Goal: Task Accomplishment & Management: Use online tool/utility

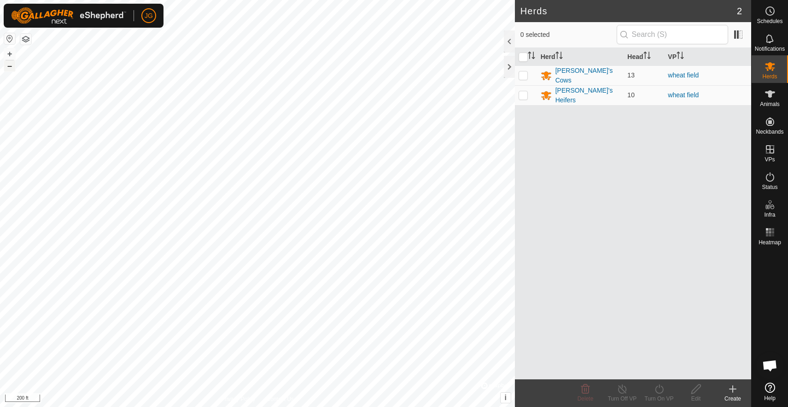
click at [9, 67] on button "–" at bounding box center [9, 65] width 11 height 11
click at [510, 64] on div at bounding box center [509, 67] width 11 height 22
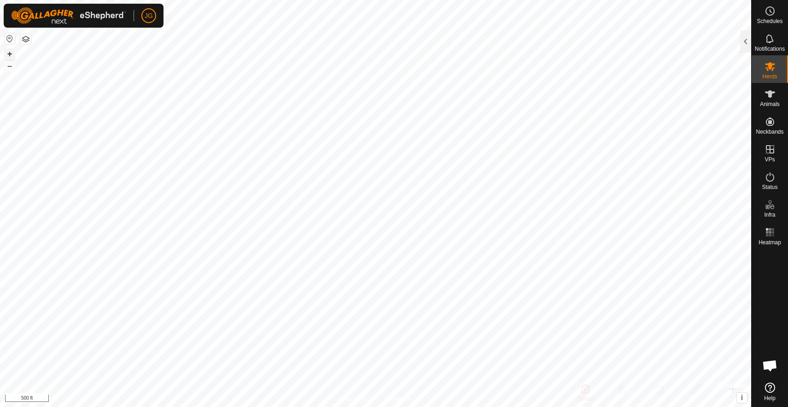
click at [11, 52] on button "+" at bounding box center [9, 53] width 11 height 11
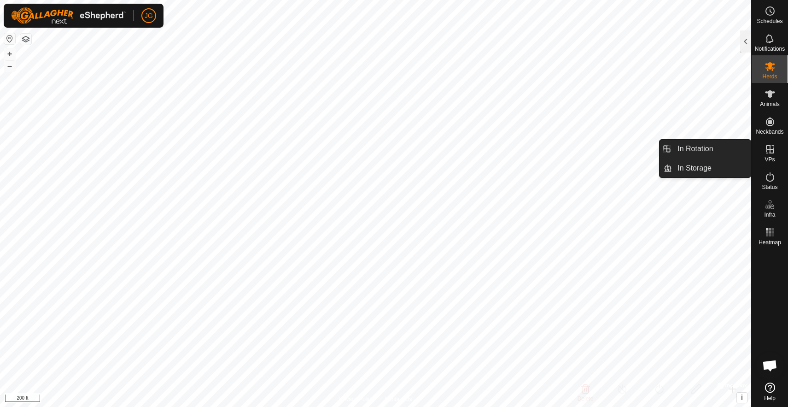
click at [603, 145] on icon at bounding box center [770, 149] width 11 height 11
click at [603, 145] on link "In Rotation" at bounding box center [711, 149] width 79 height 18
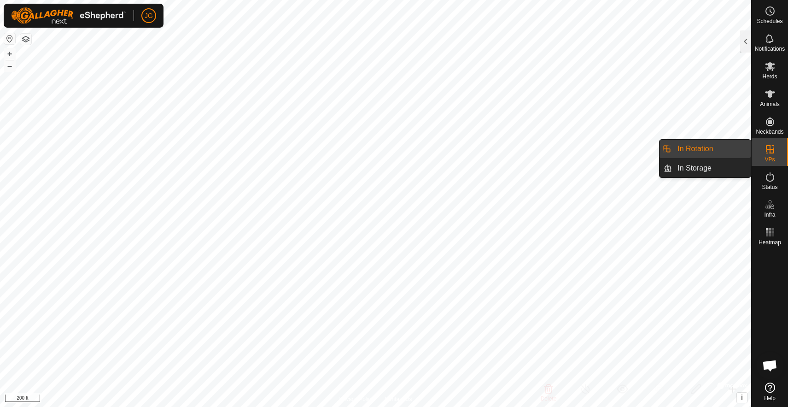
click at [603, 148] on link "In Rotation" at bounding box center [711, 149] width 79 height 18
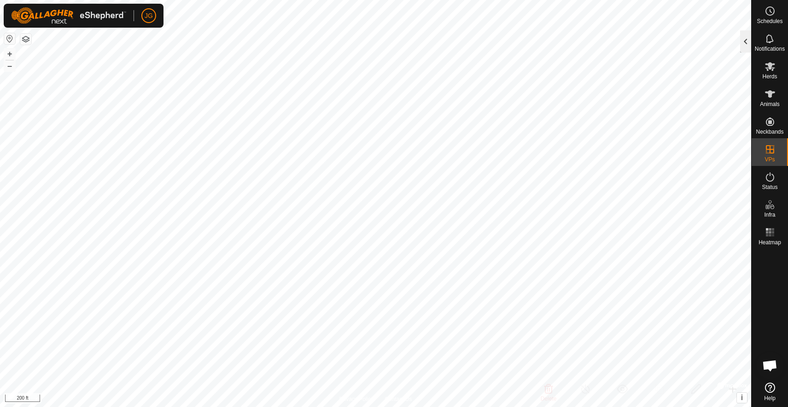
click at [603, 37] on div at bounding box center [745, 41] width 11 height 22
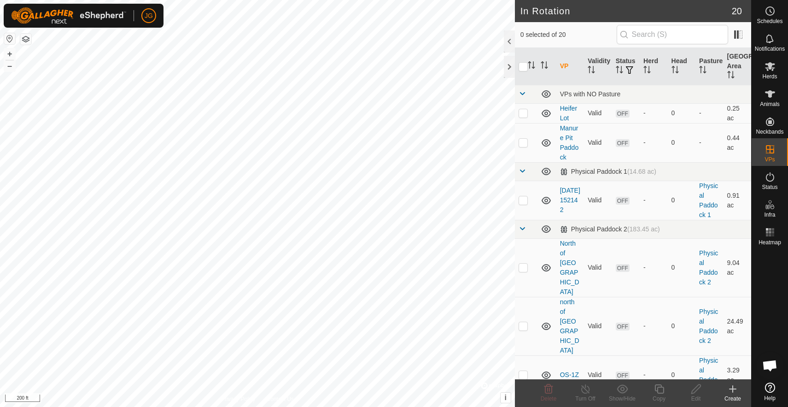
click at [603, 392] on icon at bounding box center [732, 388] width 11 height 11
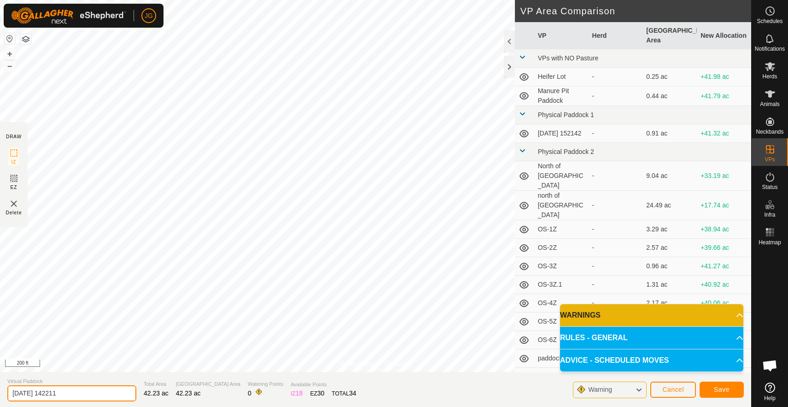
drag, startPoint x: 69, startPoint y: 397, endPoint x: 5, endPoint y: 392, distance: 64.2
click at [5, 392] on section "Virtual Paddock [DATE] 142211 Total Area 42.23 ac Grazing Area 42.23 ac Waterin…" at bounding box center [375, 389] width 751 height 35
click at [39, 394] on input "[DATE] 142211" at bounding box center [71, 393] width 129 height 16
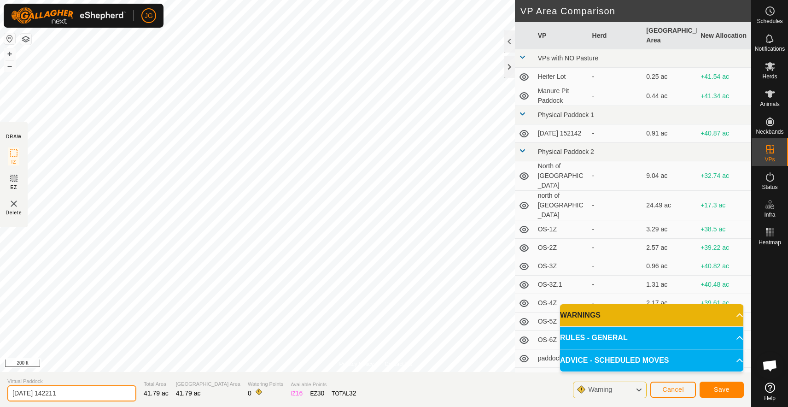
click at [39, 394] on input "[DATE] 142211" at bounding box center [71, 393] width 129 height 16
type input "NW of west well"
click at [603, 391] on span "Save" at bounding box center [722, 389] width 16 height 7
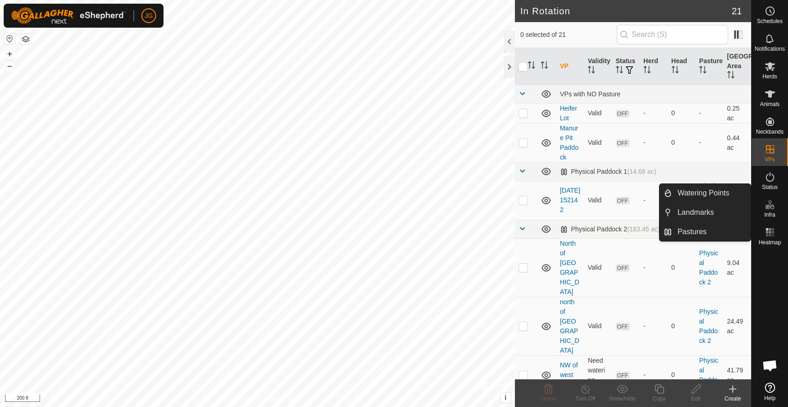
click at [603, 204] on icon at bounding box center [770, 204] width 11 height 11
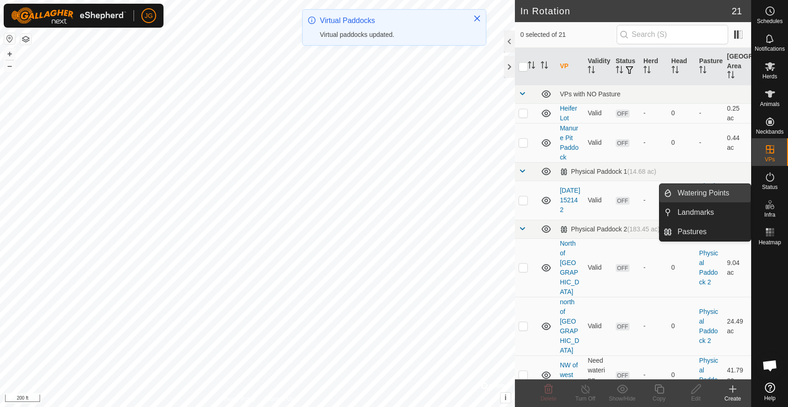
click at [603, 193] on link "Watering Points" at bounding box center [711, 193] width 79 height 18
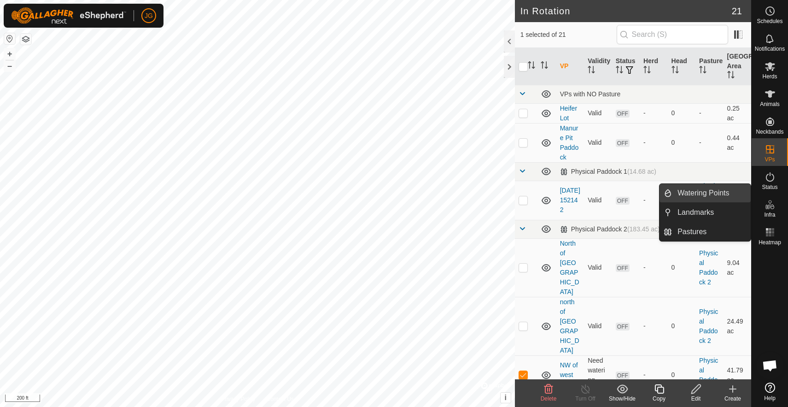
click at [603, 193] on link "Watering Points" at bounding box center [711, 193] width 79 height 18
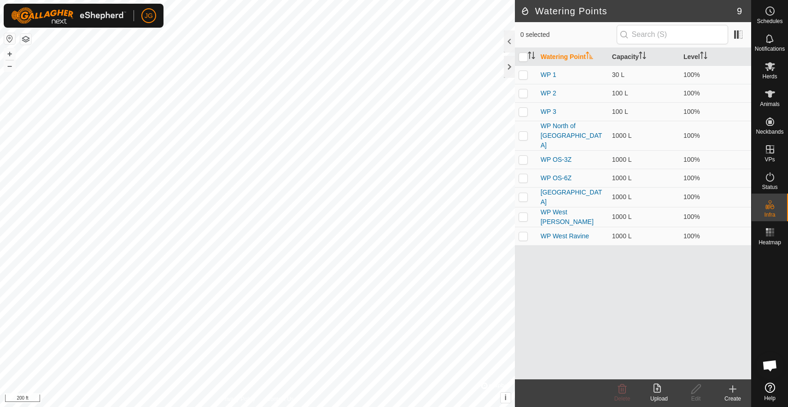
click at [603, 386] on icon at bounding box center [732, 388] width 11 height 11
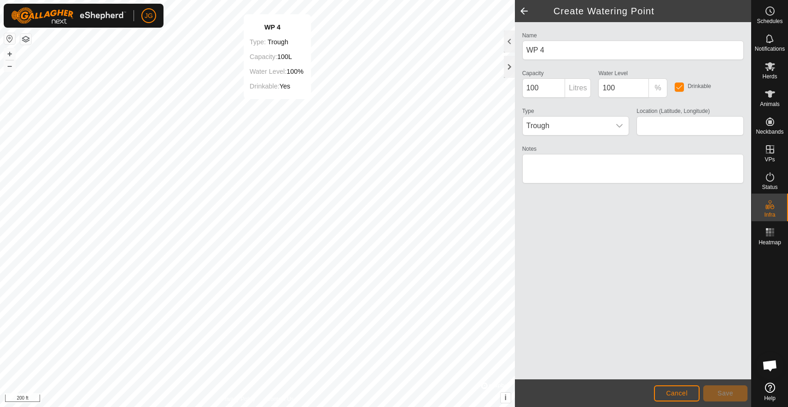
type input "42.526674, -90.544967"
click at [603, 392] on span "Save" at bounding box center [726, 392] width 16 height 7
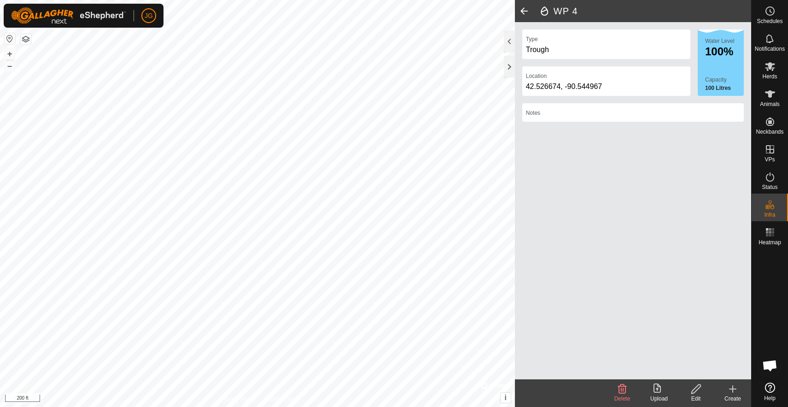
click at [603, 392] on icon at bounding box center [697, 388] width 12 height 11
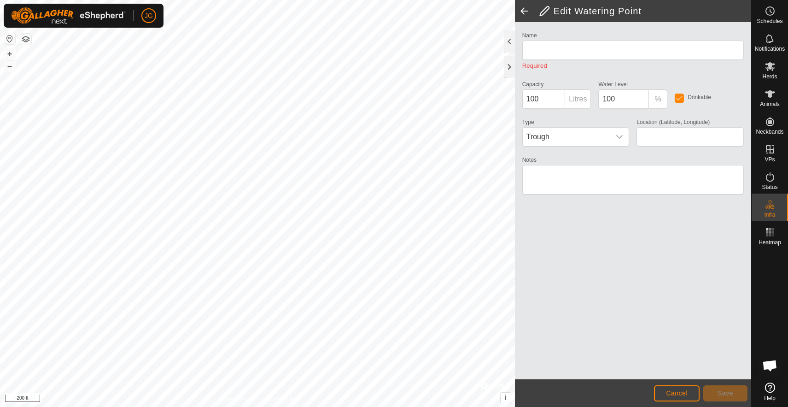
type input "WP 4"
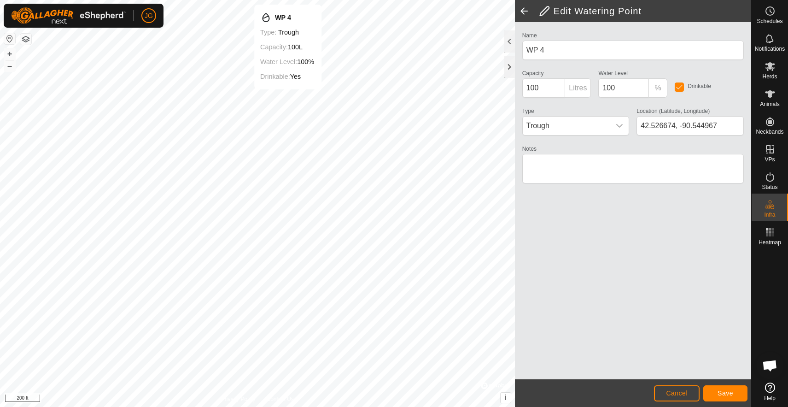
type input "42.526710, -90.544772"
click at [603, 392] on span "Save" at bounding box center [726, 392] width 16 height 7
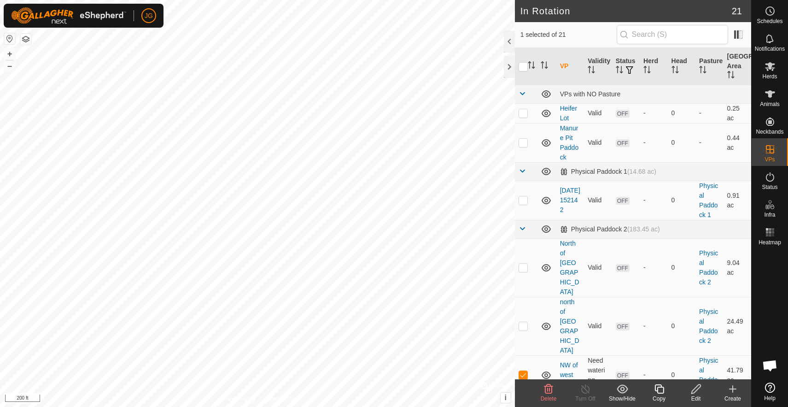
click at [603, 390] on icon at bounding box center [695, 388] width 9 height 9
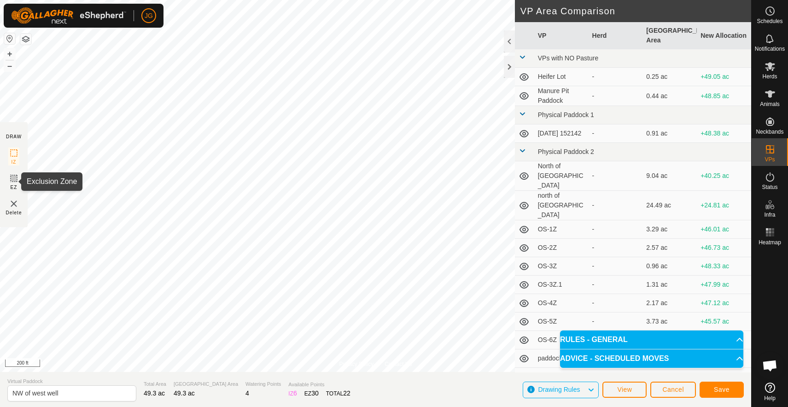
click at [12, 178] on icon at bounding box center [13, 178] width 11 height 11
click at [603, 388] on span "Save" at bounding box center [722, 389] width 16 height 7
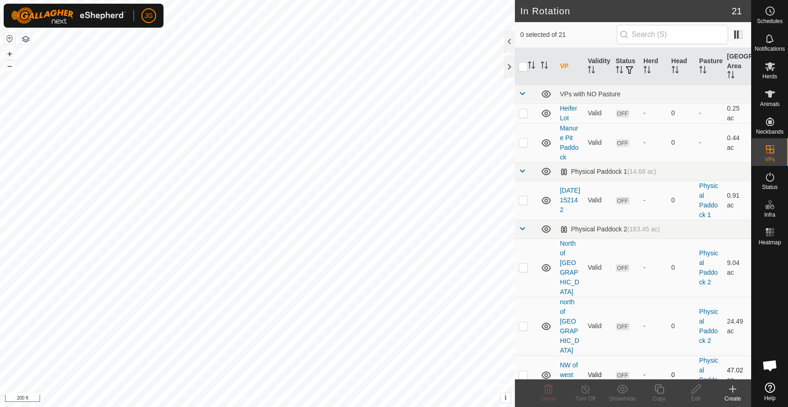
checkbox input "true"
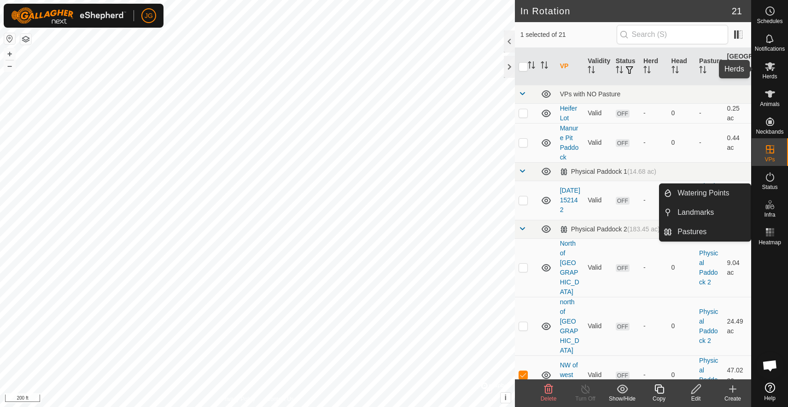
click at [603, 66] on icon at bounding box center [770, 66] width 10 height 9
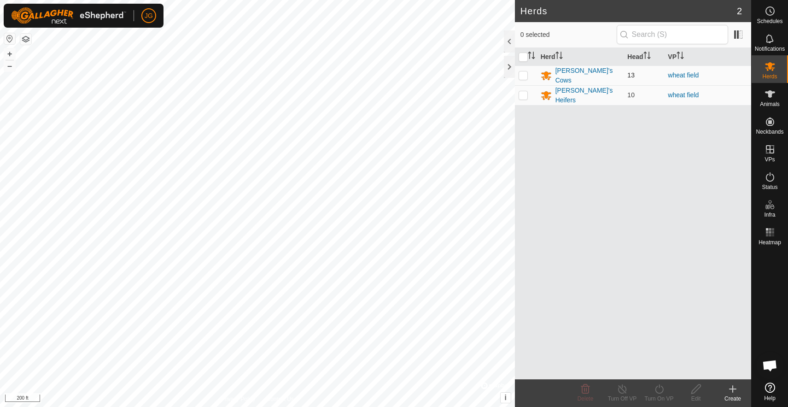
click at [521, 79] on td at bounding box center [526, 75] width 22 height 20
checkbox input "true"
click at [523, 93] on p-checkbox at bounding box center [523, 94] width 9 height 7
checkbox input "true"
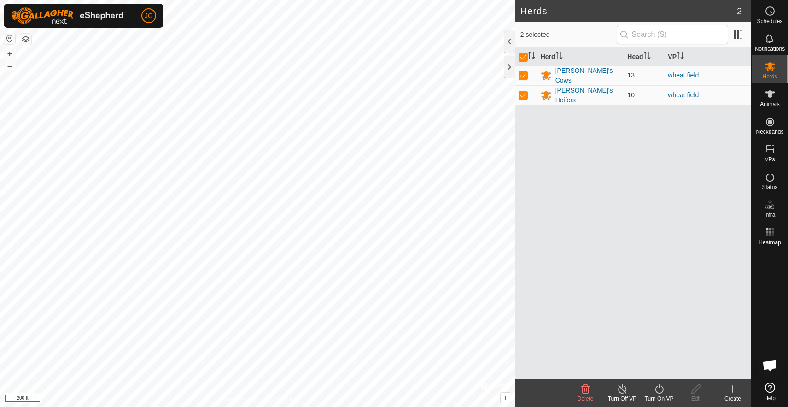
click at [603, 390] on icon at bounding box center [660, 388] width 12 height 11
click at [603, 376] on link "Now" at bounding box center [686, 368] width 91 height 18
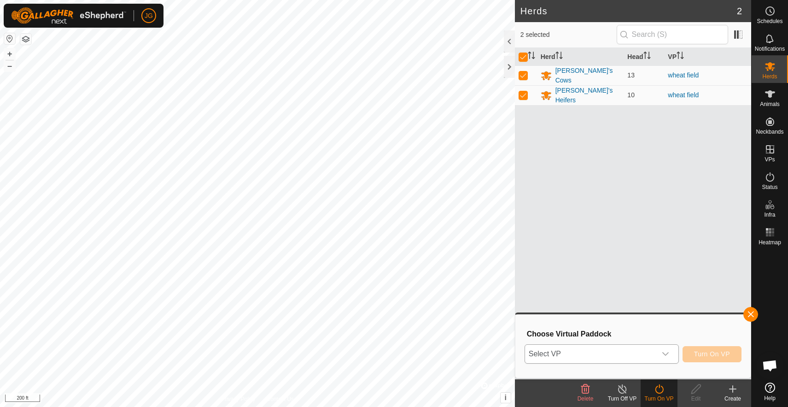
click at [603, 352] on icon "dropdown trigger" at bounding box center [665, 353] width 7 height 7
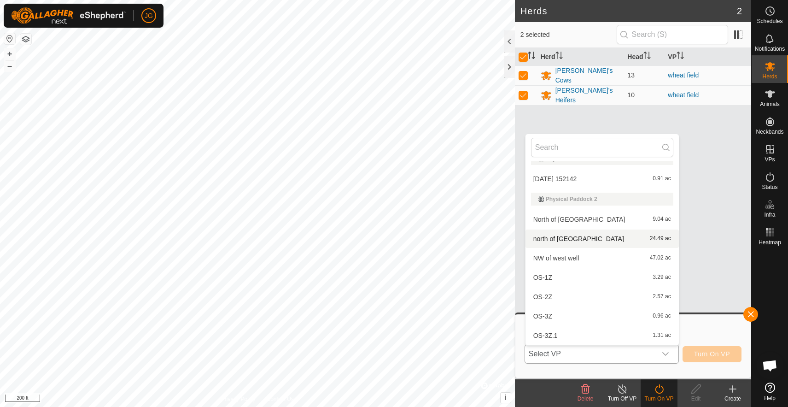
scroll to position [77, 0]
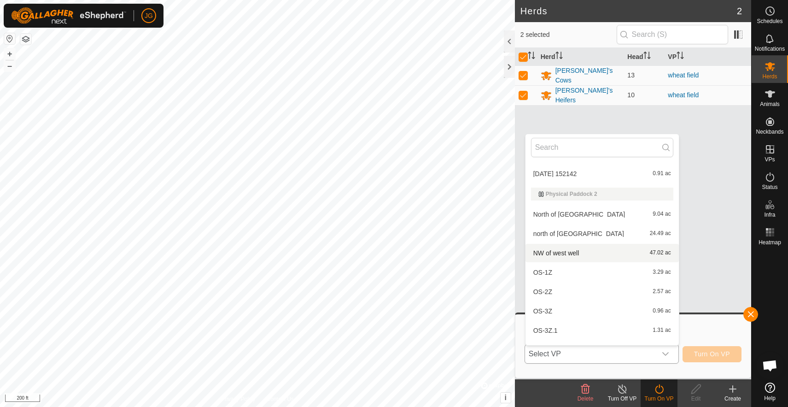
click at [580, 252] on li "NW of west well 47.02 ac" at bounding box center [602, 253] width 153 height 18
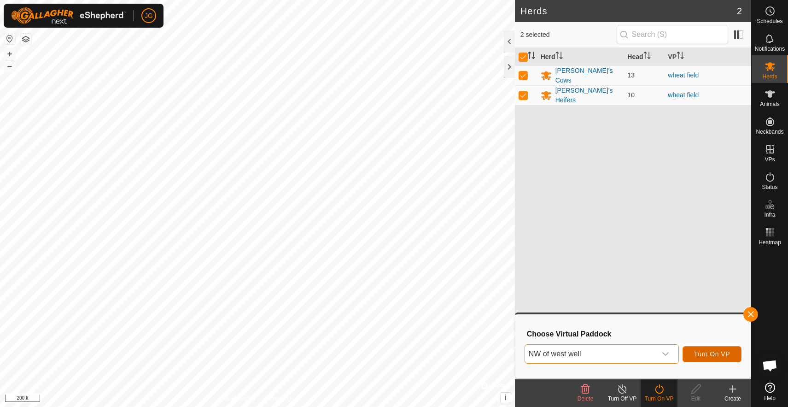
click at [603, 348] on button "Turn On VP" at bounding box center [712, 354] width 59 height 16
